Goal: Find specific page/section

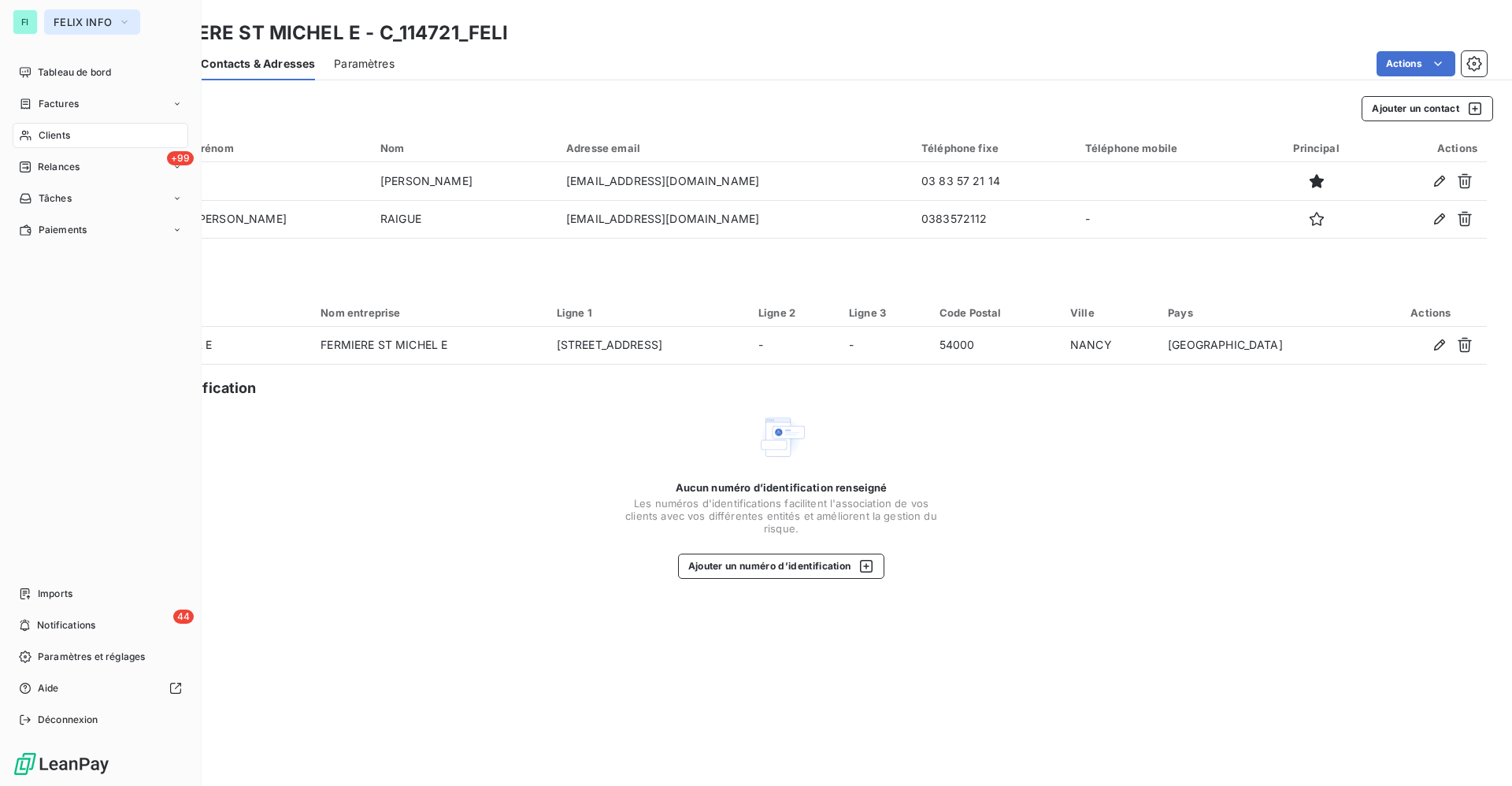
click at [59, 21] on span "FELIX INFO" at bounding box center [83, 21] width 58 height 13
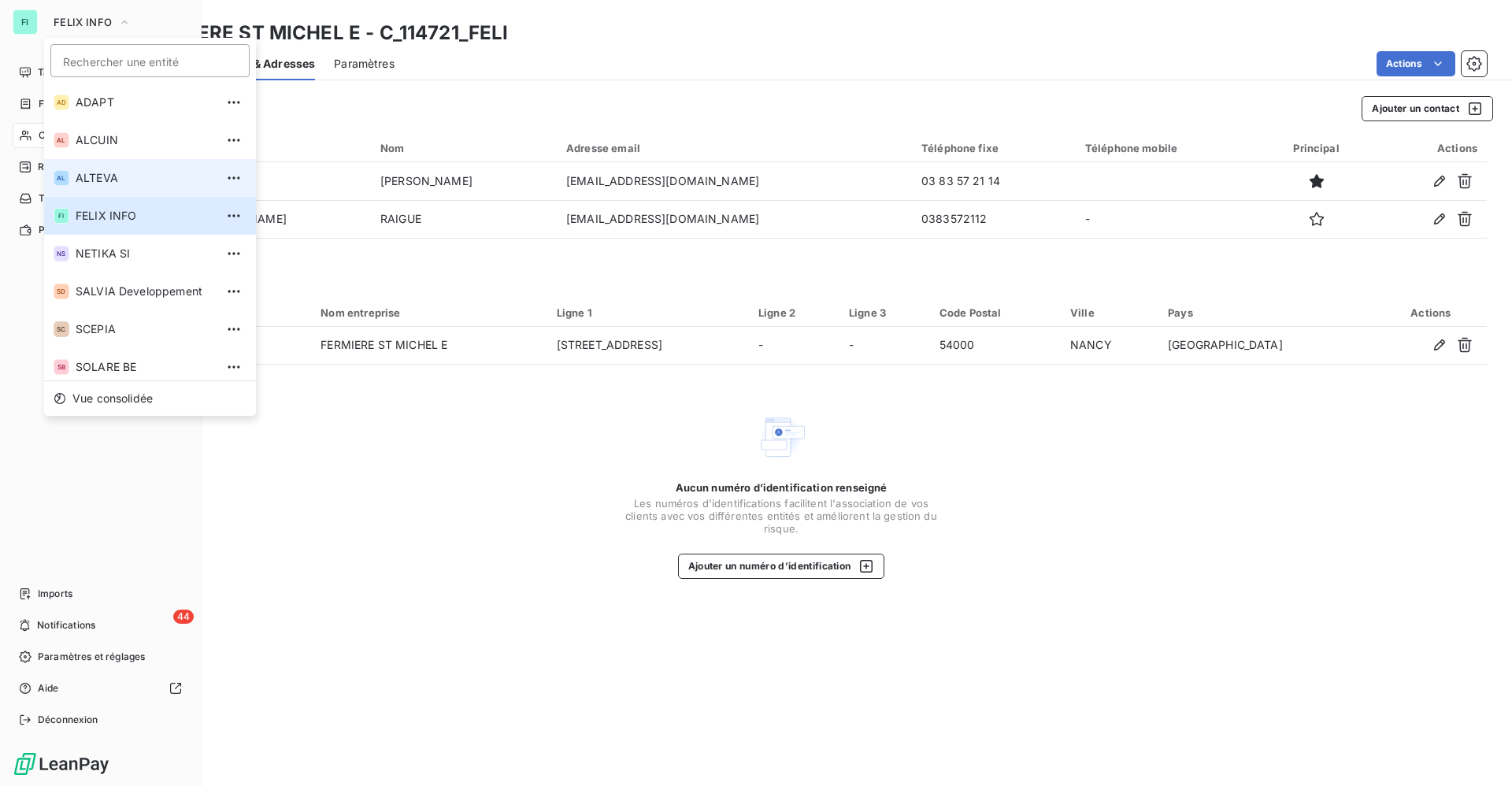
click at [84, 170] on span "ALTEVA" at bounding box center [145, 178] width 139 height 15
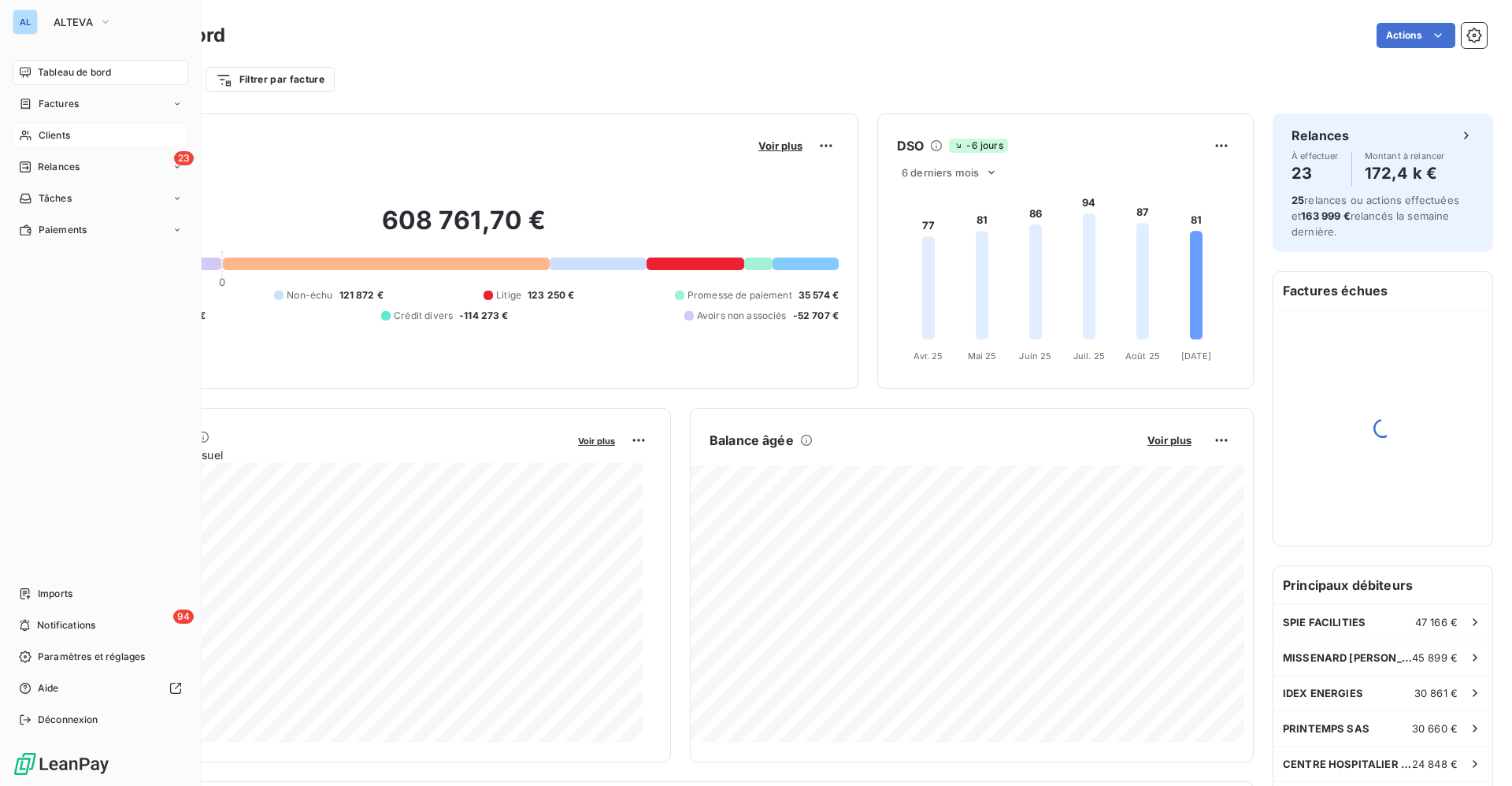
click at [65, 128] on span "Clients" at bounding box center [54, 135] width 32 height 15
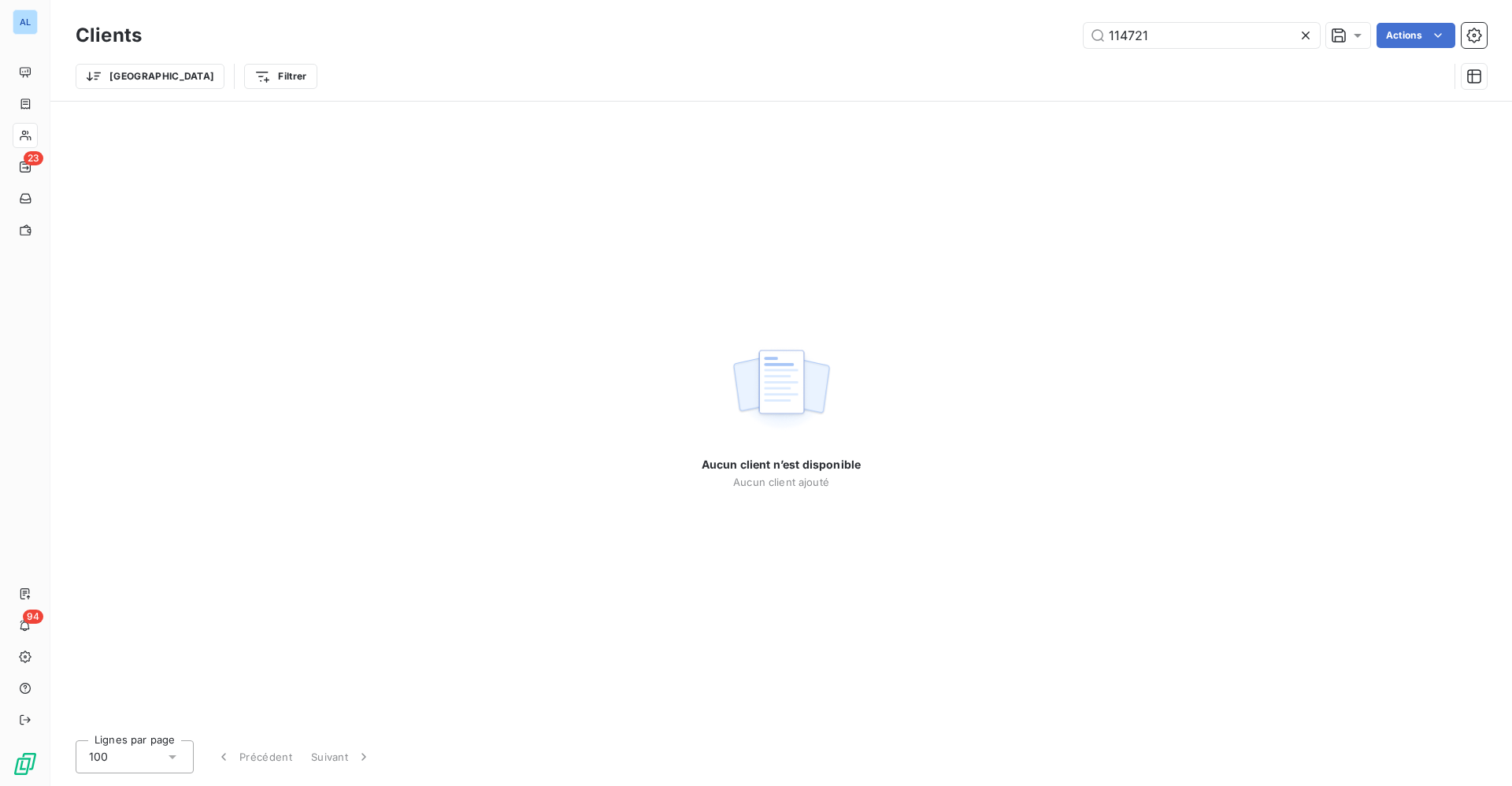
drag, startPoint x: 1168, startPoint y: 41, endPoint x: 770, endPoint y: 37, distance: 398.0
click at [993, 42] on div "114721 Actions" at bounding box center [823, 36] width 1327 height 26
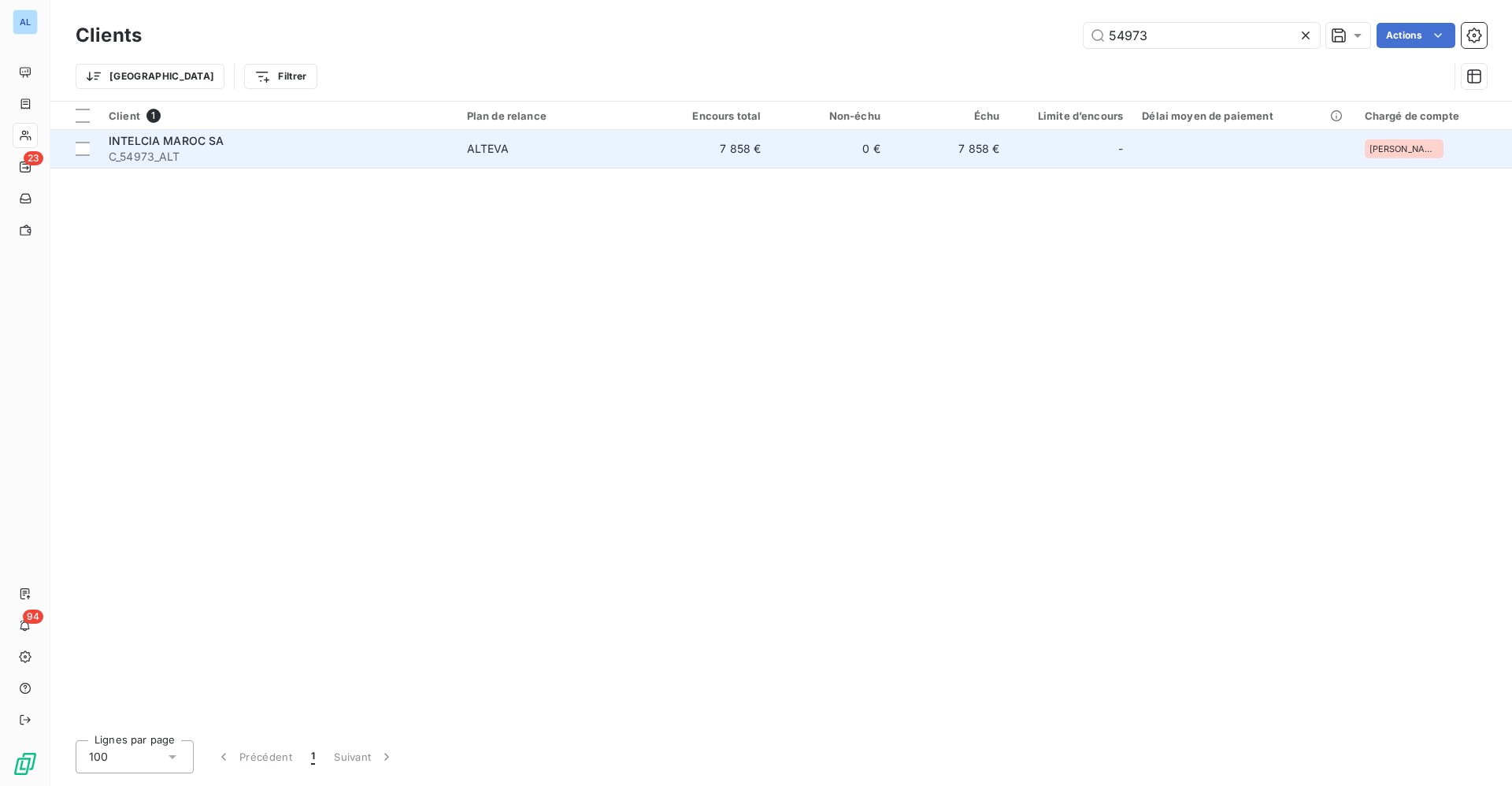
type input "54973"
click at [679, 148] on td "7 858 €" at bounding box center [712, 149] width 120 height 38
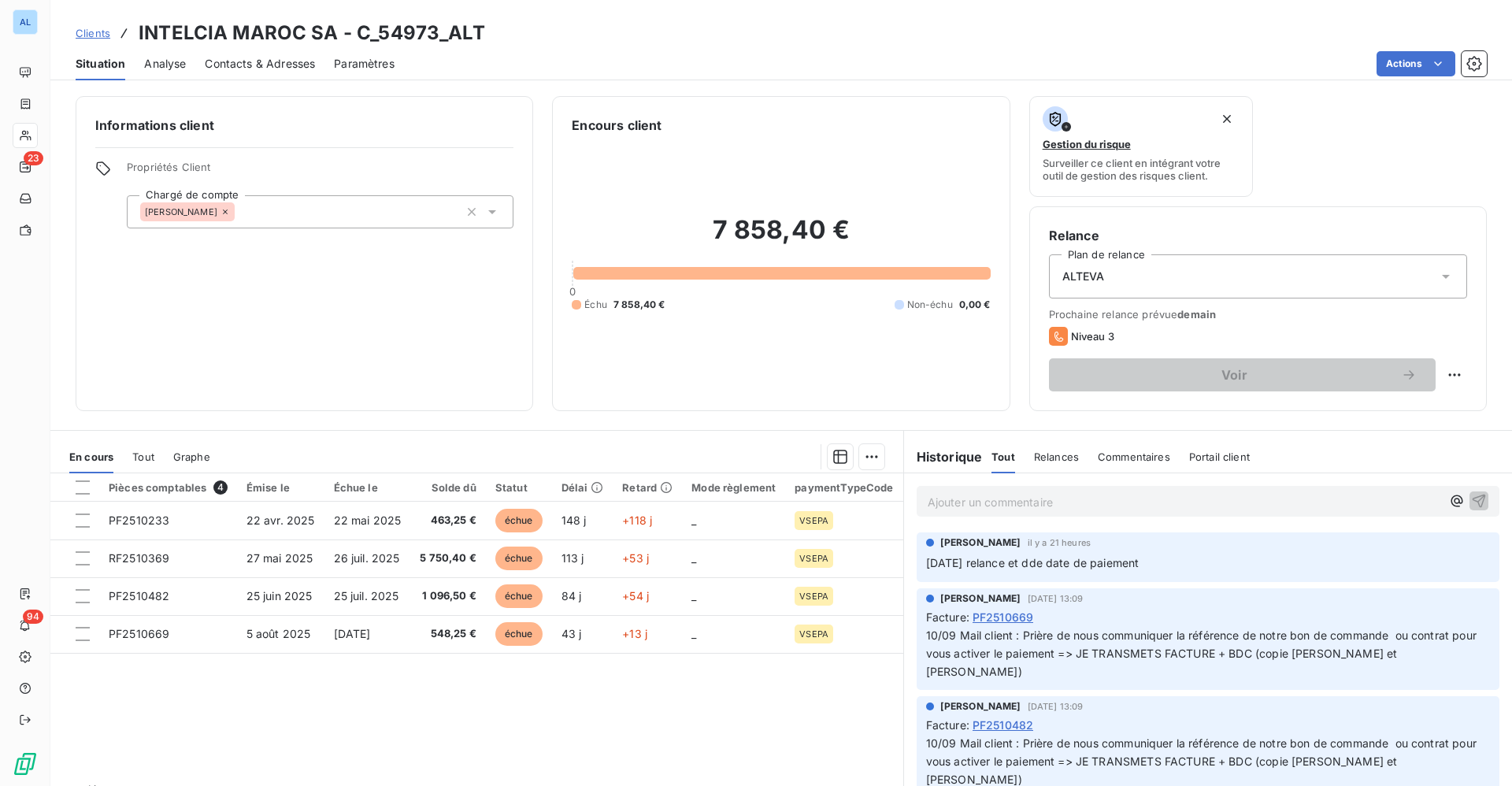
click at [944, 504] on p "Ajouter un commentaire ﻿" at bounding box center [1184, 502] width 513 height 20
click at [1473, 498] on icon "button" at bounding box center [1480, 501] width 14 height 14
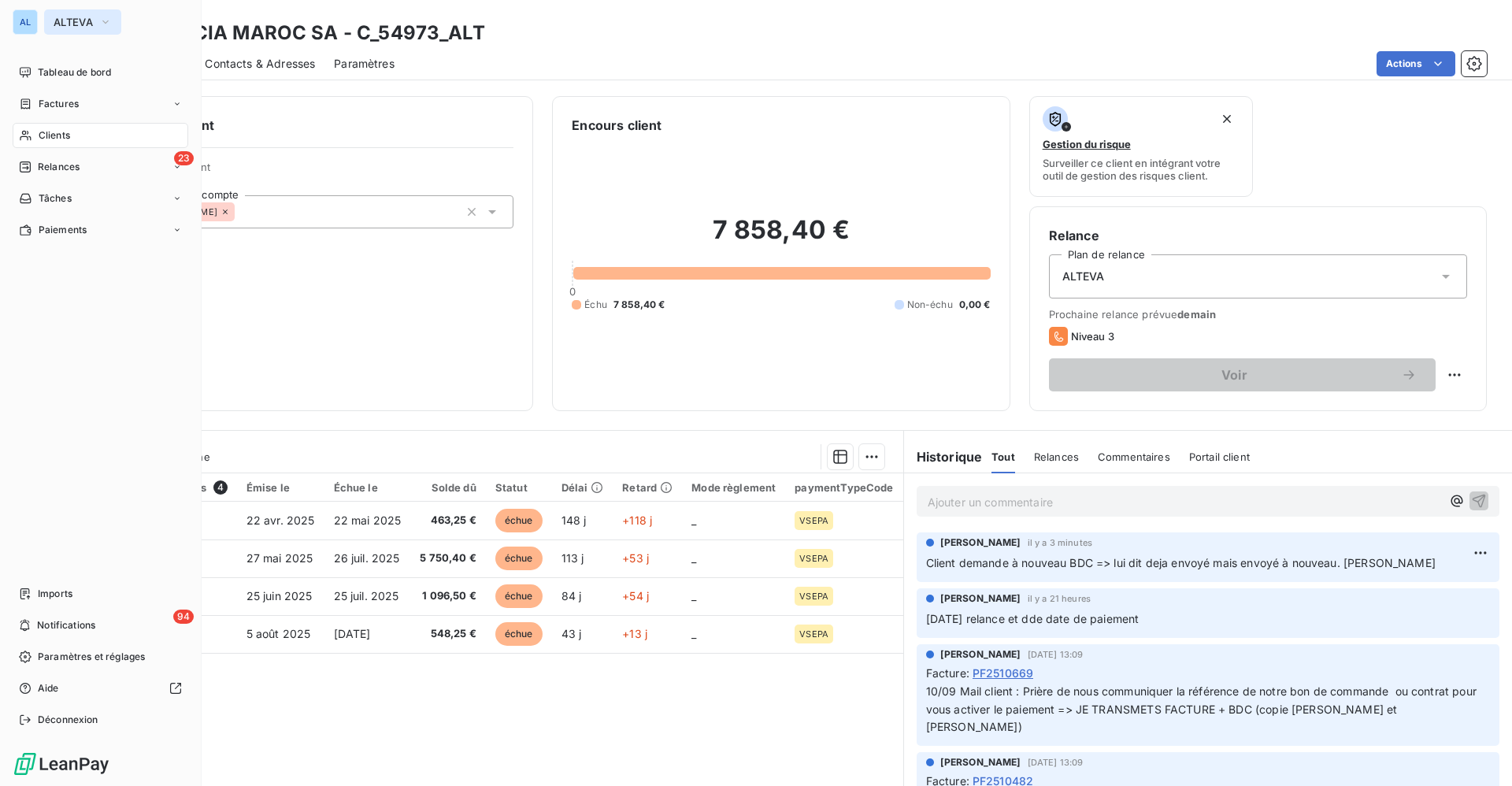
click at [74, 21] on span "ALTEVA" at bounding box center [73, 21] width 39 height 13
